Goal: Communication & Community: Answer question/provide support

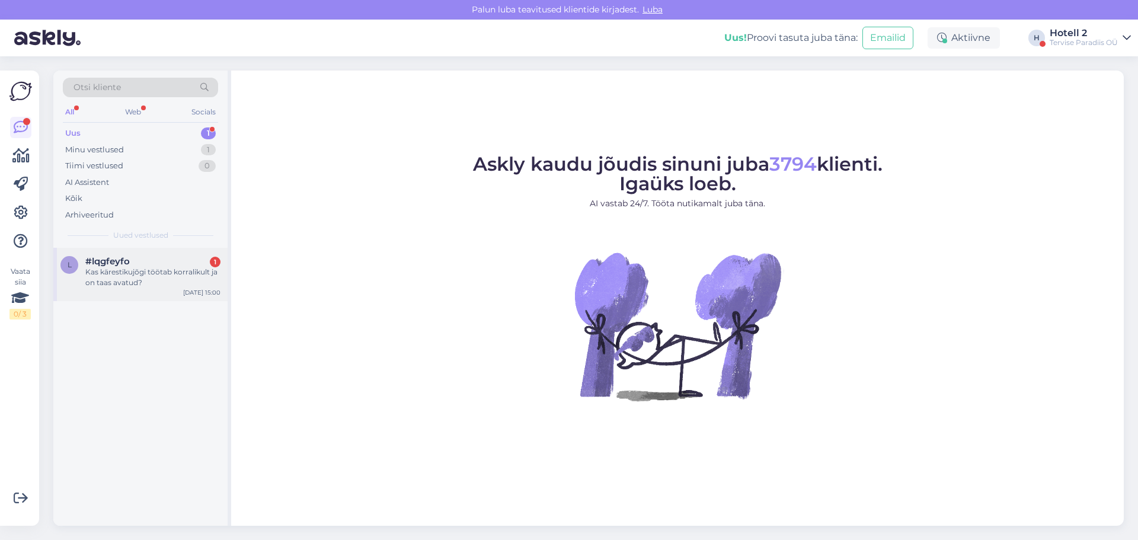
click at [161, 271] on div "Kas kärestikujõgi töötab korralikult ja on taas avatud?" at bounding box center [152, 277] width 135 height 21
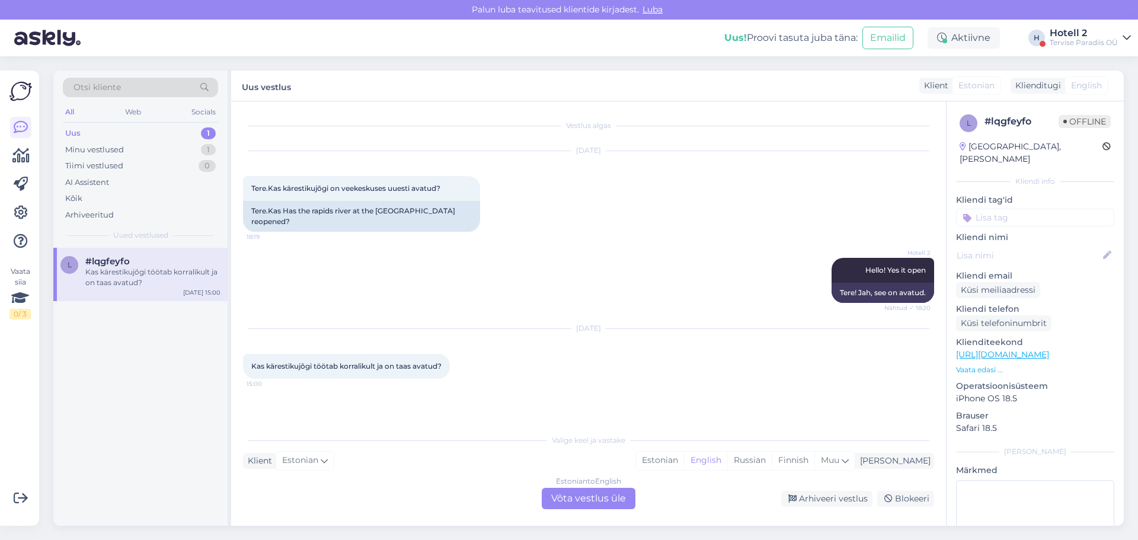
click at [561, 488] on div "Estonian to English Võta vestlus üle" at bounding box center [589, 498] width 94 height 21
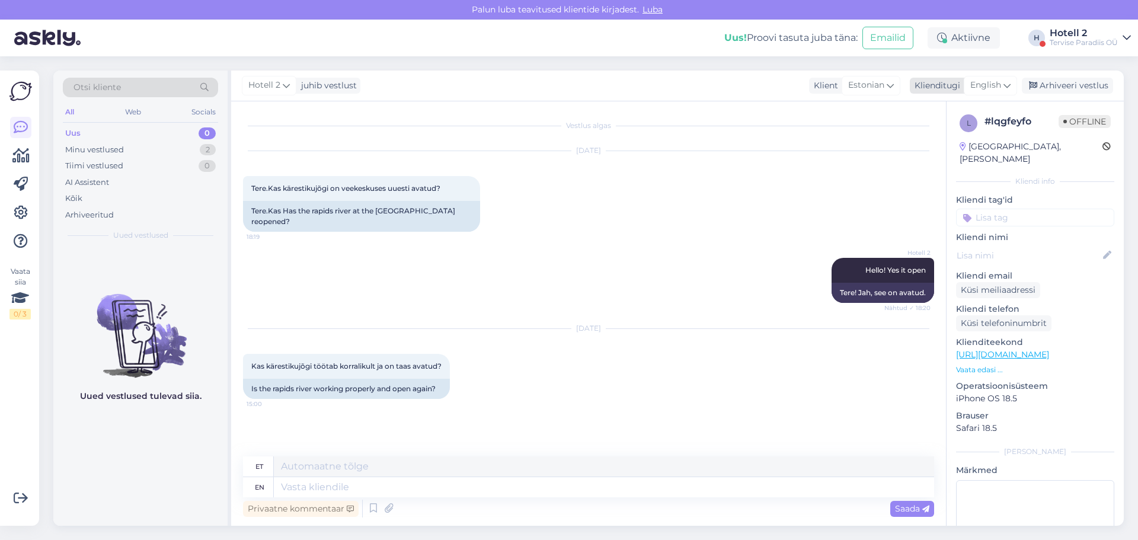
click at [982, 85] on span "English" at bounding box center [985, 85] width 31 height 13
type input "es"
click at [943, 147] on link "Chinese" at bounding box center [963, 138] width 130 height 19
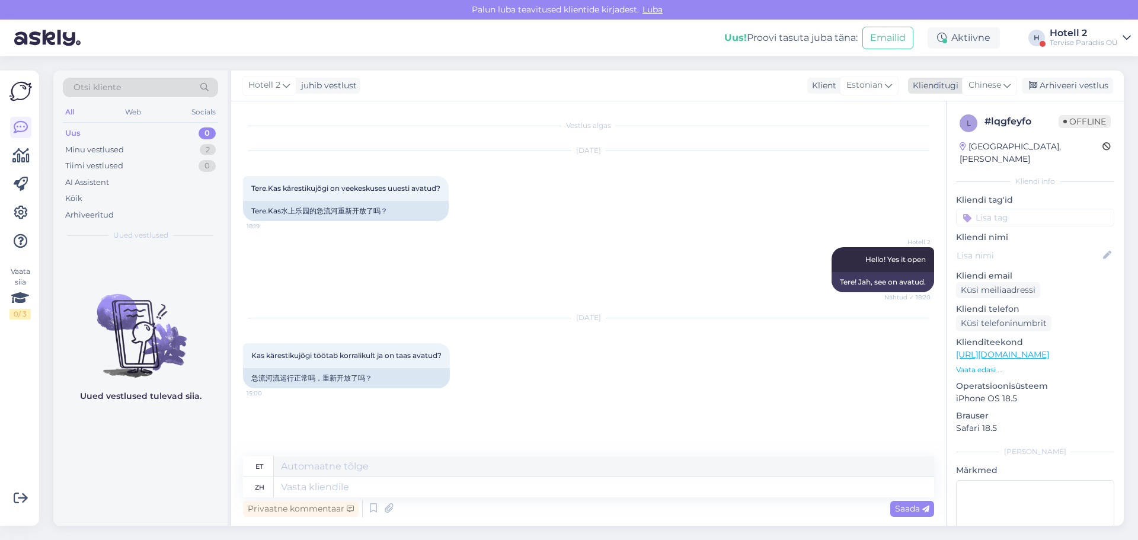
click at [996, 86] on span "Chinese" at bounding box center [984, 85] width 33 height 13
click at [946, 154] on link "Estonian" at bounding box center [962, 157] width 130 height 19
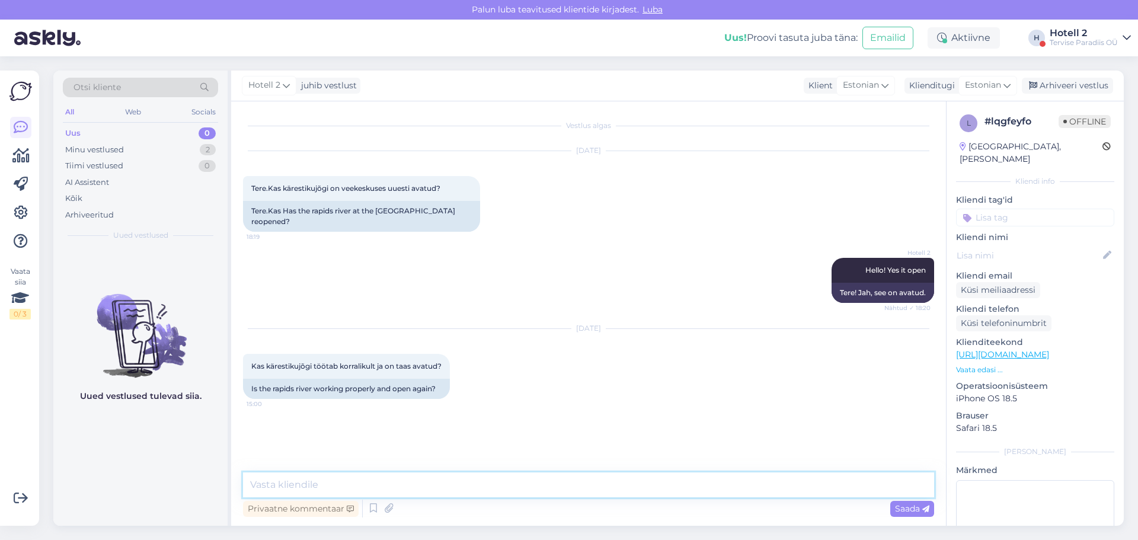
click at [302, 493] on textarea at bounding box center [588, 484] width 691 height 25
type textarea "Tere! [GEOGRAPHIC_DATA] on avatud. Tervise Paradiis"
click at [909, 511] on span "Saada" at bounding box center [912, 508] width 34 height 11
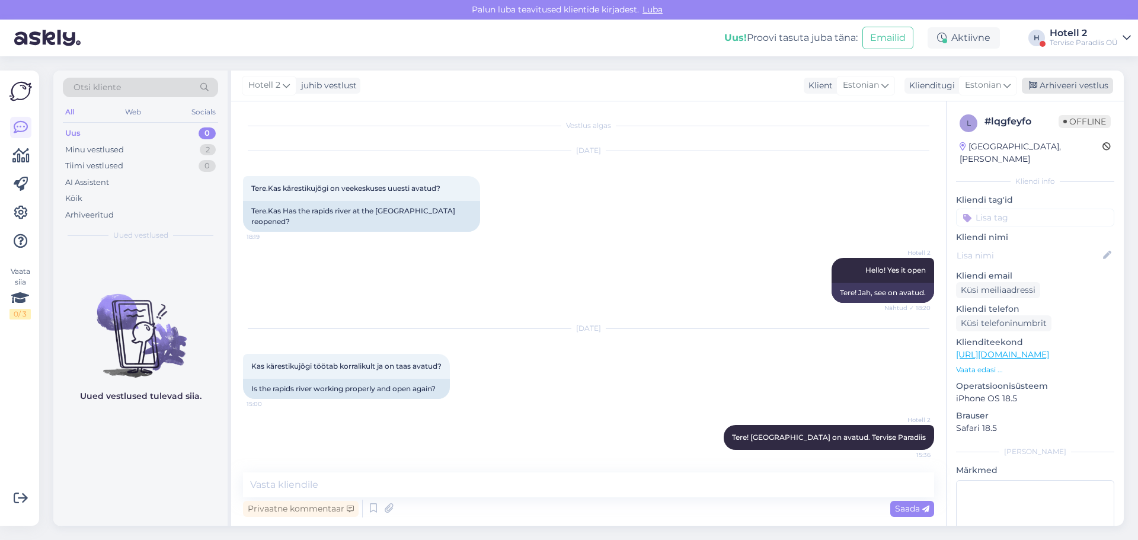
click at [1076, 84] on div "Arhiveeri vestlus" at bounding box center [1067, 86] width 91 height 16
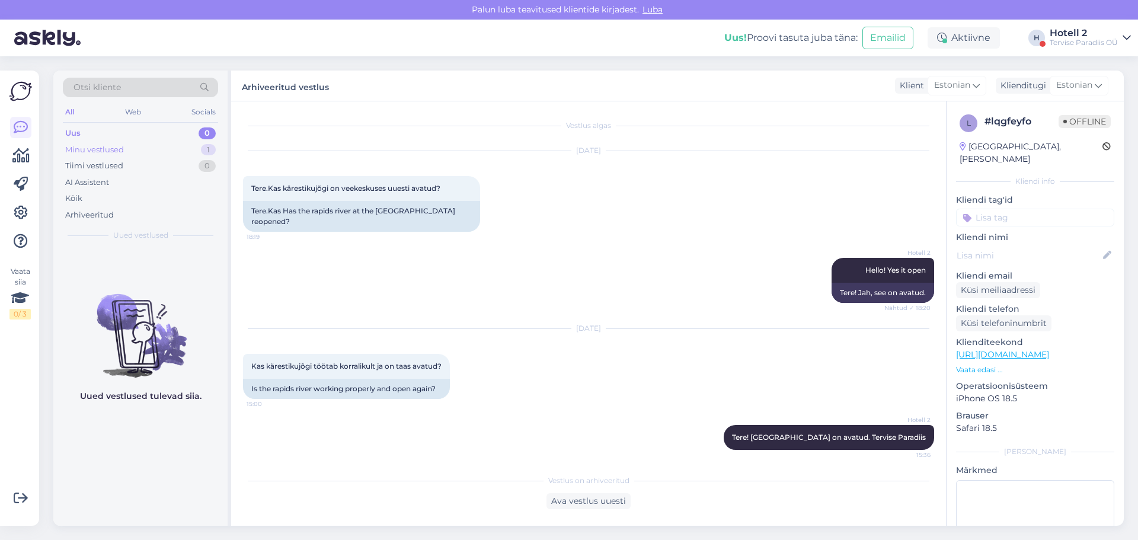
click at [109, 144] on div "Minu vestlused" at bounding box center [94, 150] width 59 height 12
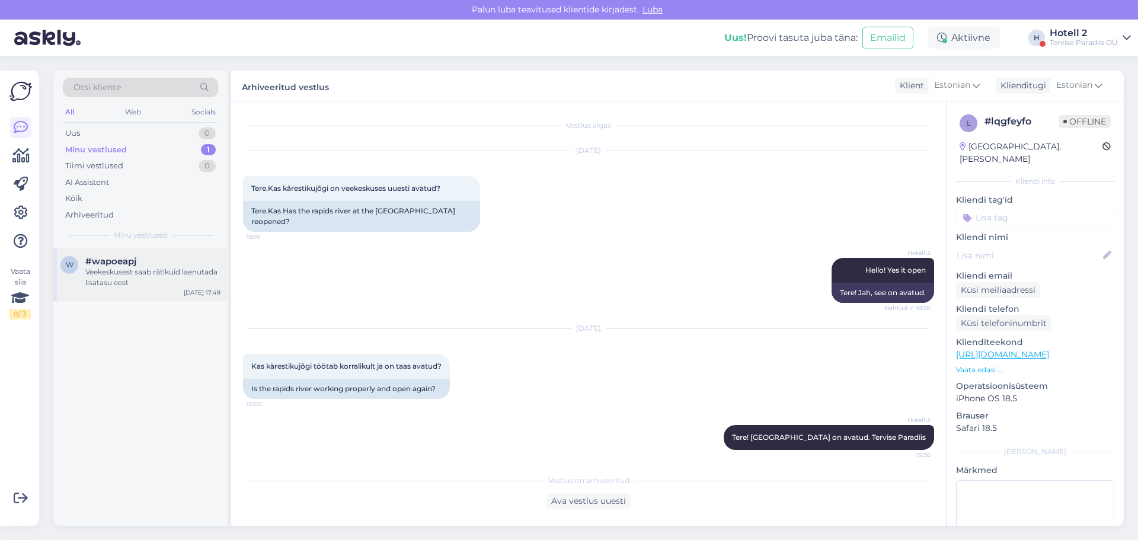
click at [154, 270] on div "Veekeskusest saab rätikuid laenutada lisatasu eest" at bounding box center [152, 277] width 135 height 21
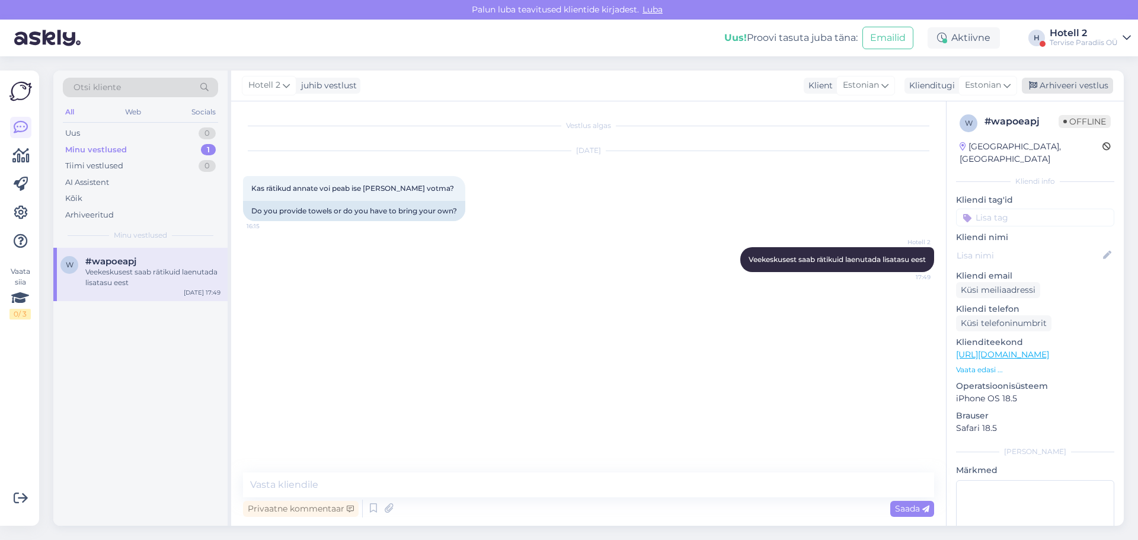
click at [1078, 88] on div "Arhiveeri vestlus" at bounding box center [1067, 86] width 91 height 16
